Goal: Information Seeking & Learning: Learn about a topic

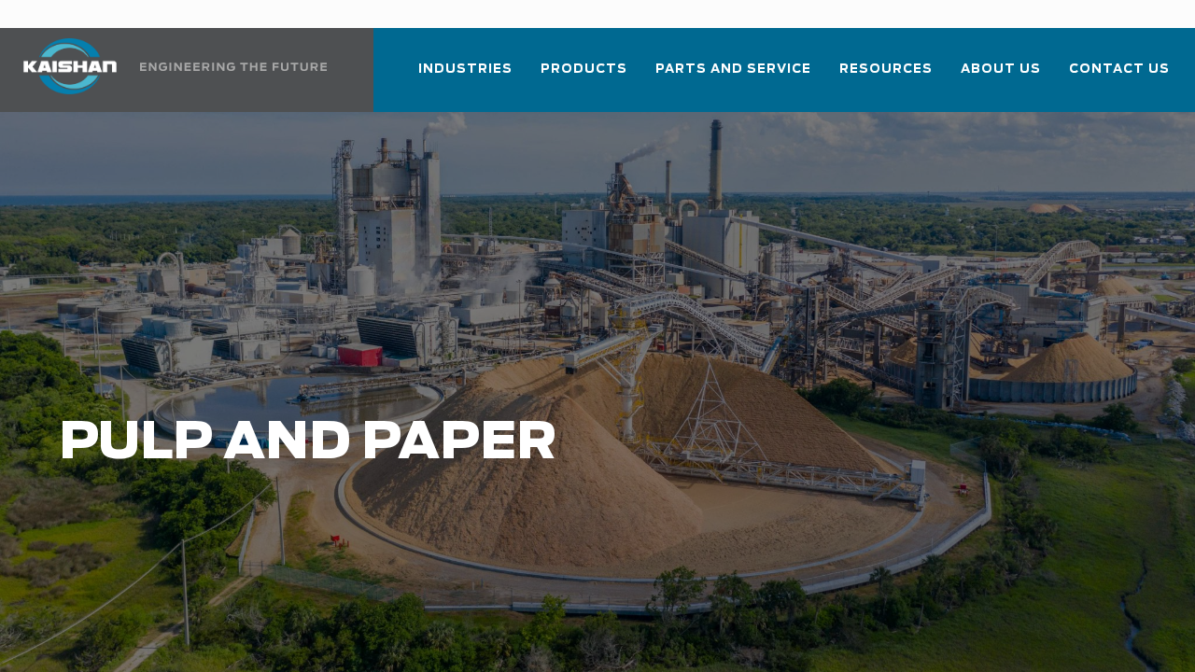
scroll to position [93, 0]
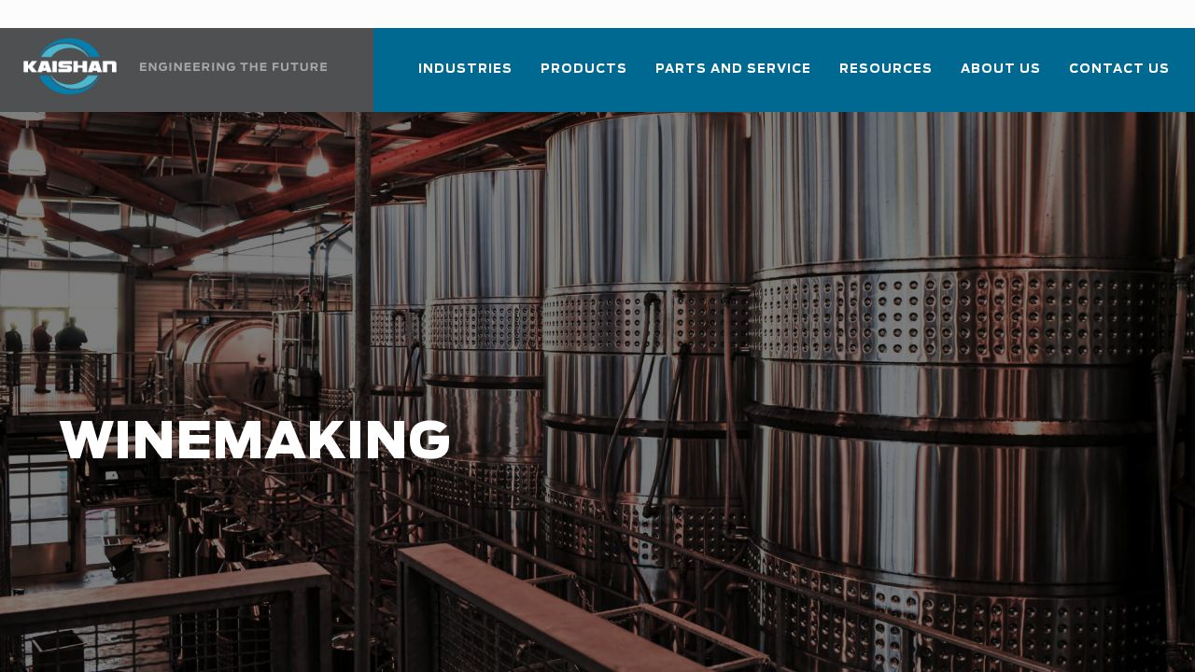
scroll to position [93, 0]
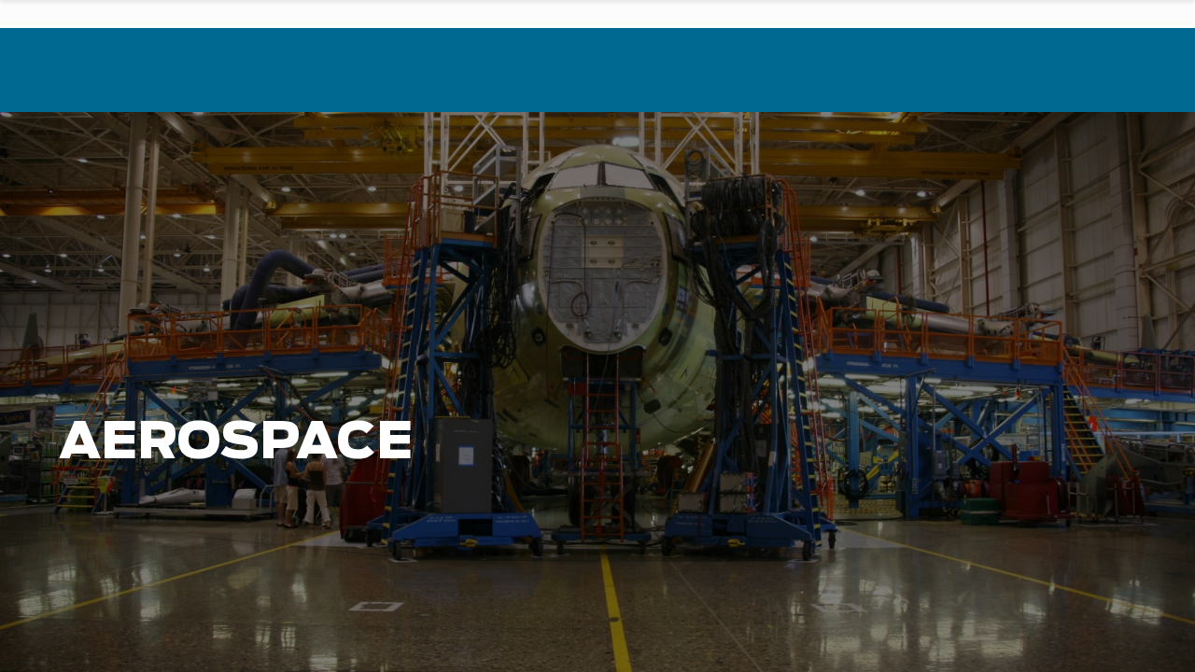
scroll to position [93, 0]
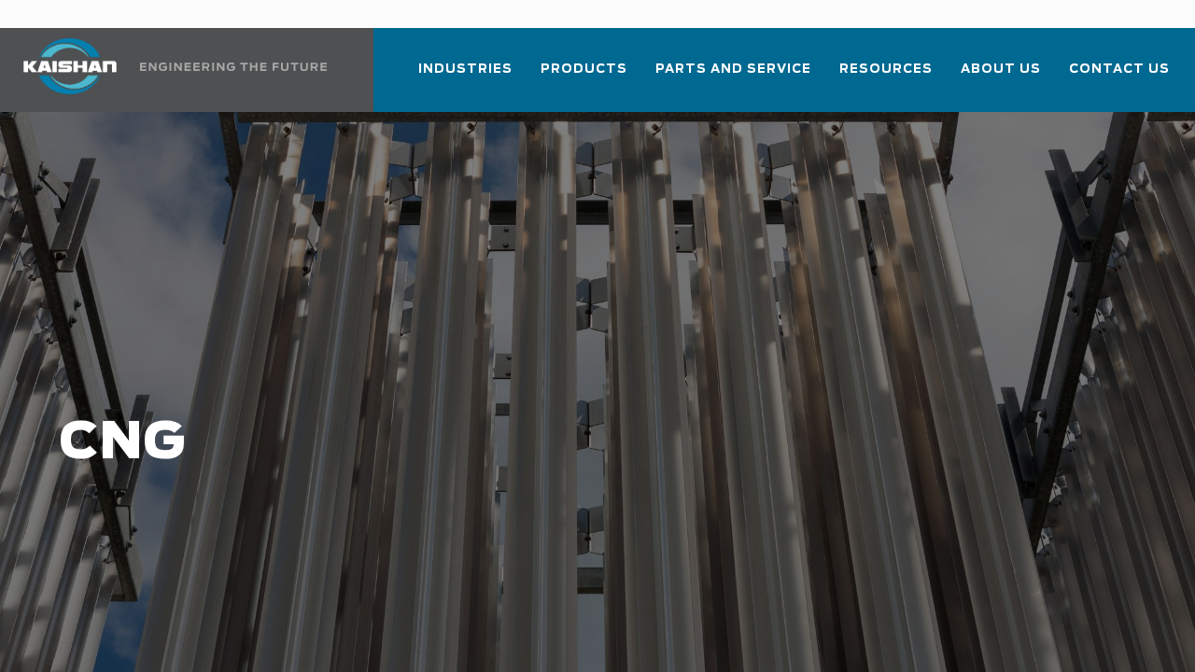
scroll to position [93, 0]
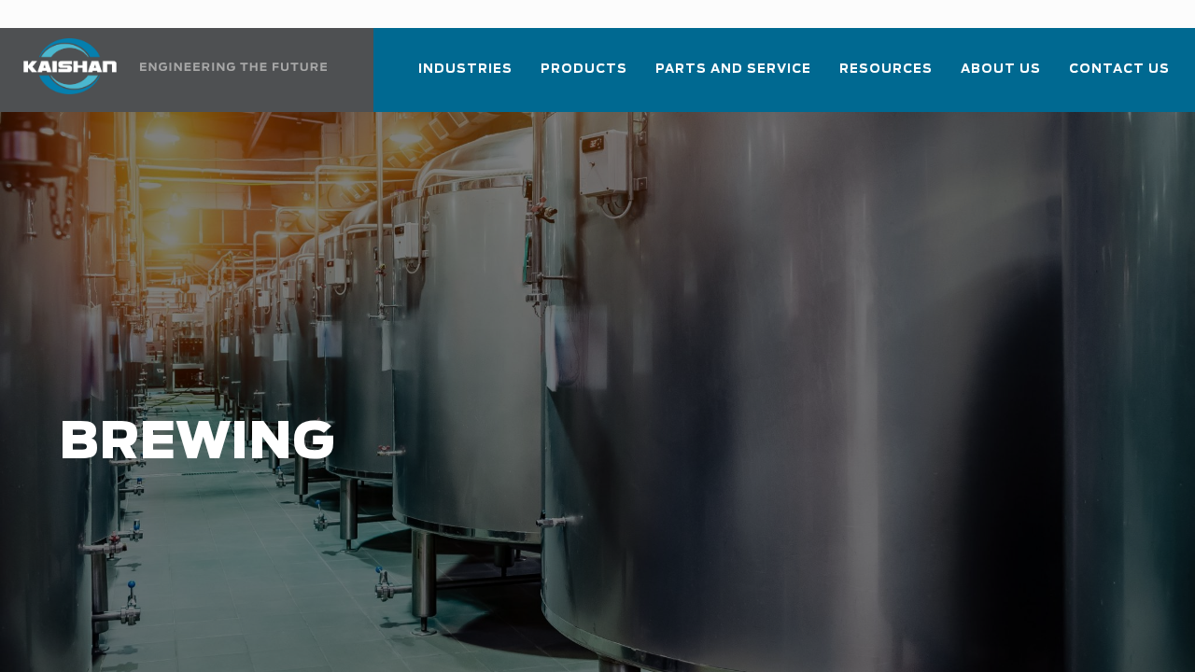
scroll to position [93, 0]
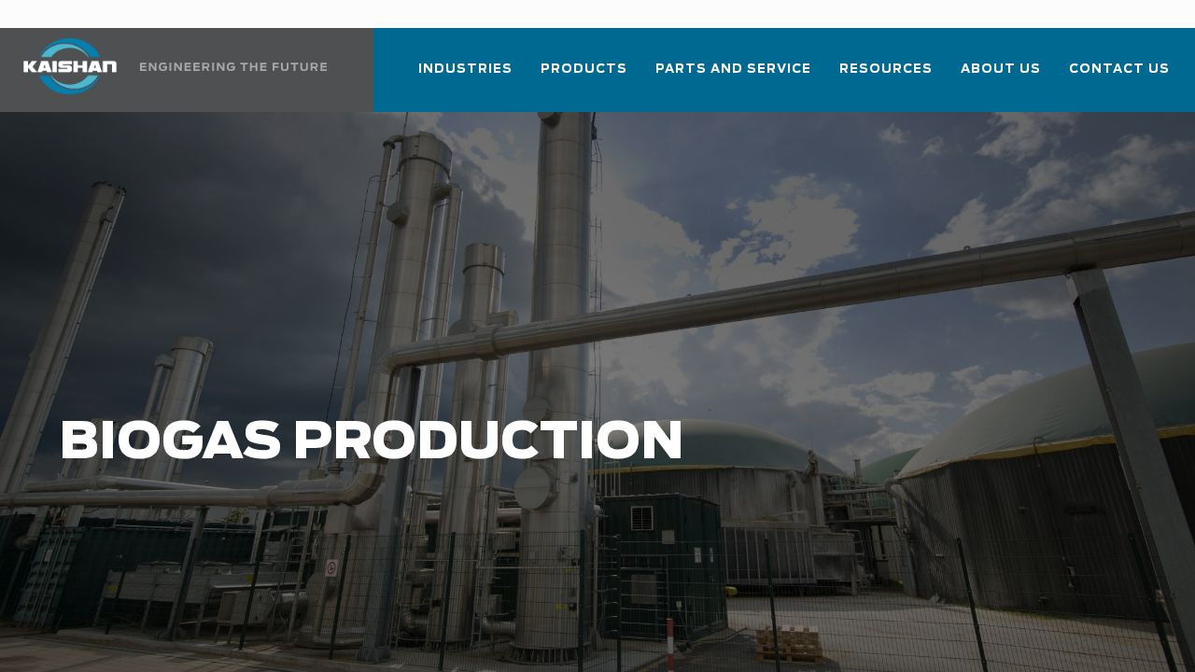
scroll to position [93, 0]
